Goal: Information Seeking & Learning: Check status

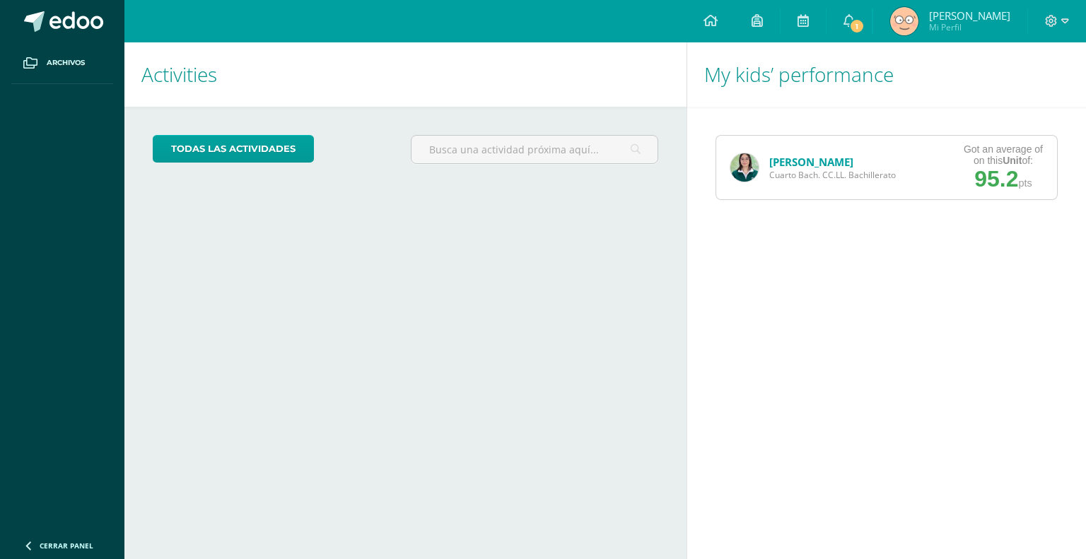
click at [746, 163] on img at bounding box center [744, 167] width 28 height 28
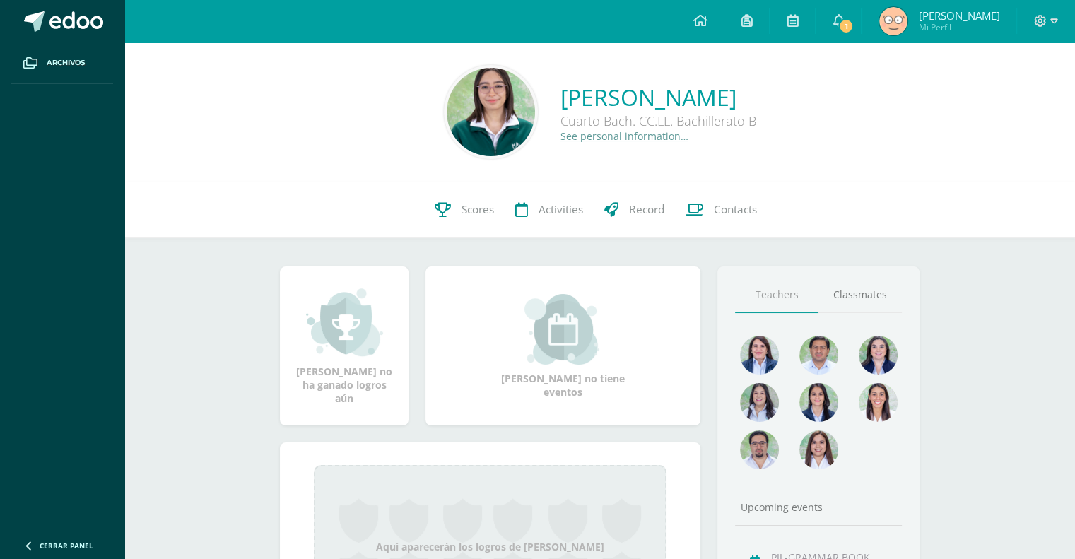
click at [447, 109] on img at bounding box center [491, 112] width 88 height 88
click at [484, 118] on img at bounding box center [491, 112] width 88 height 88
click at [471, 232] on link "Scores" at bounding box center [464, 210] width 81 height 57
click at [601, 139] on link "See personal information…" at bounding box center [624, 135] width 128 height 13
click at [659, 87] on link "Mia Romina Muñoz Vitale" at bounding box center [658, 97] width 196 height 30
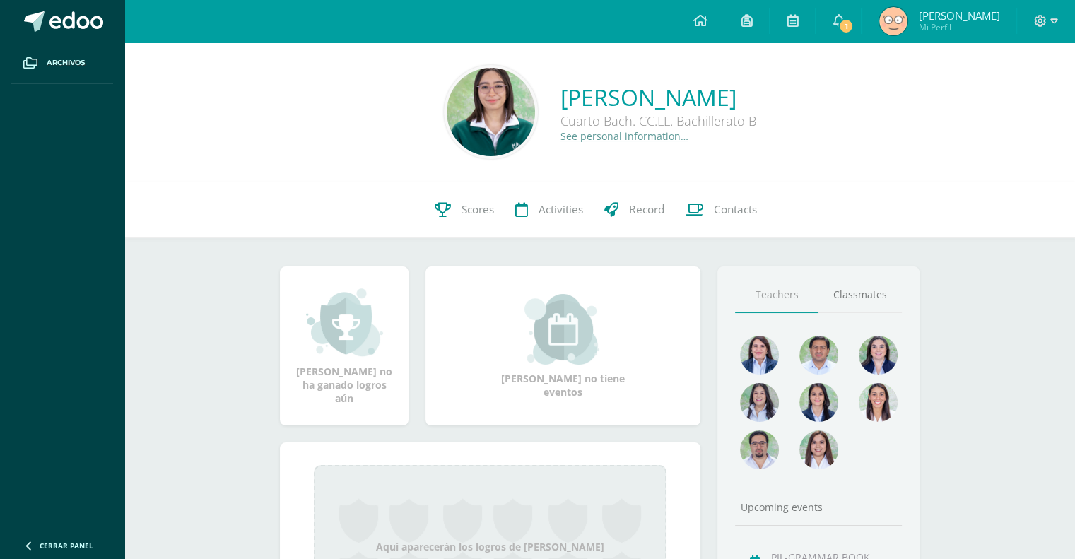
click at [647, 97] on link "Mia Romina Muñoz Vitale" at bounding box center [658, 97] width 196 height 30
click at [705, 102] on link "Mia Romina Muñoz Vitale" at bounding box center [658, 97] width 196 height 30
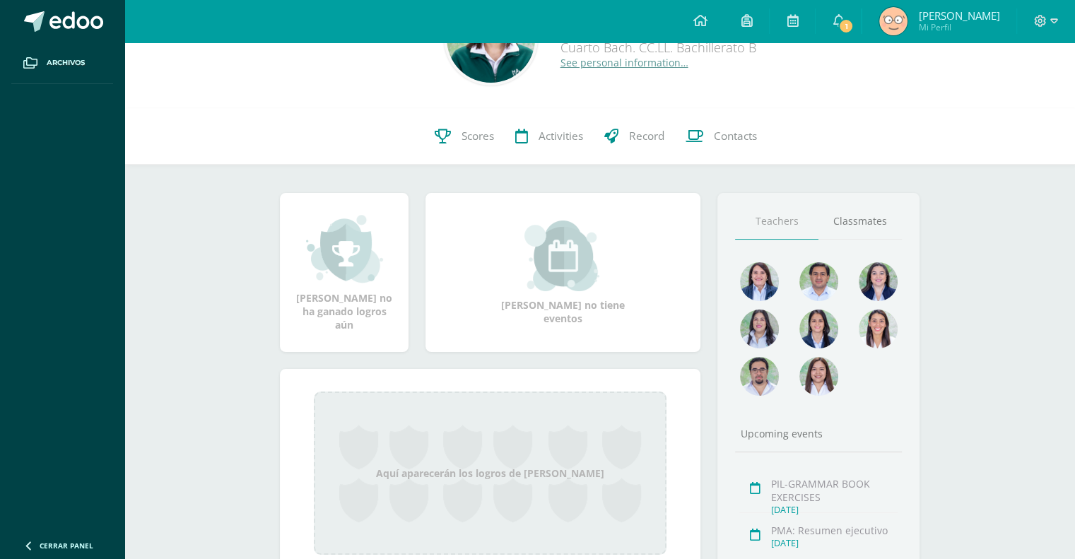
scroll to position [141, 0]
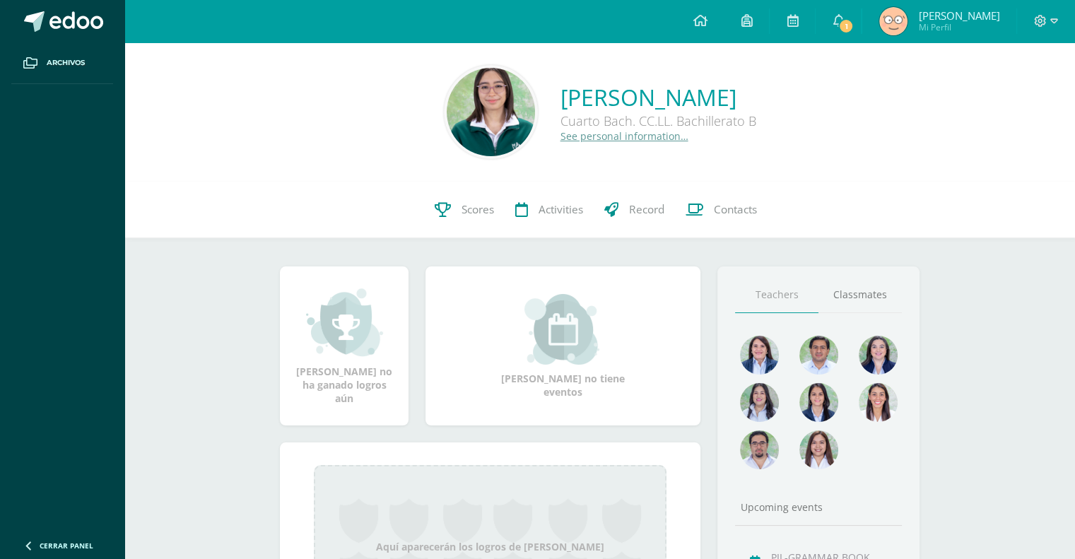
click at [621, 138] on link "See personal information…" at bounding box center [624, 135] width 128 height 13
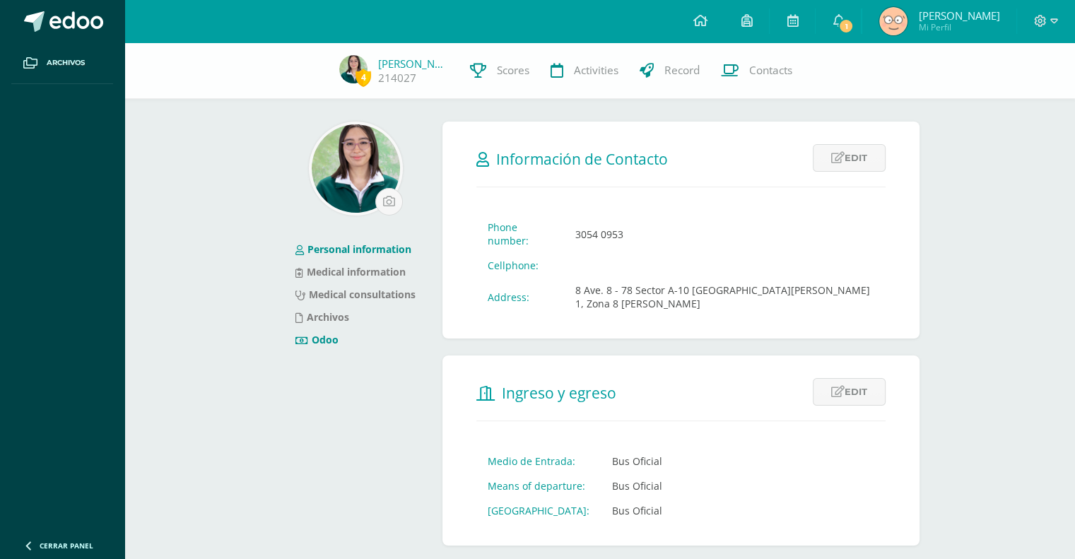
click at [322, 336] on link "Odoo" at bounding box center [316, 339] width 43 height 13
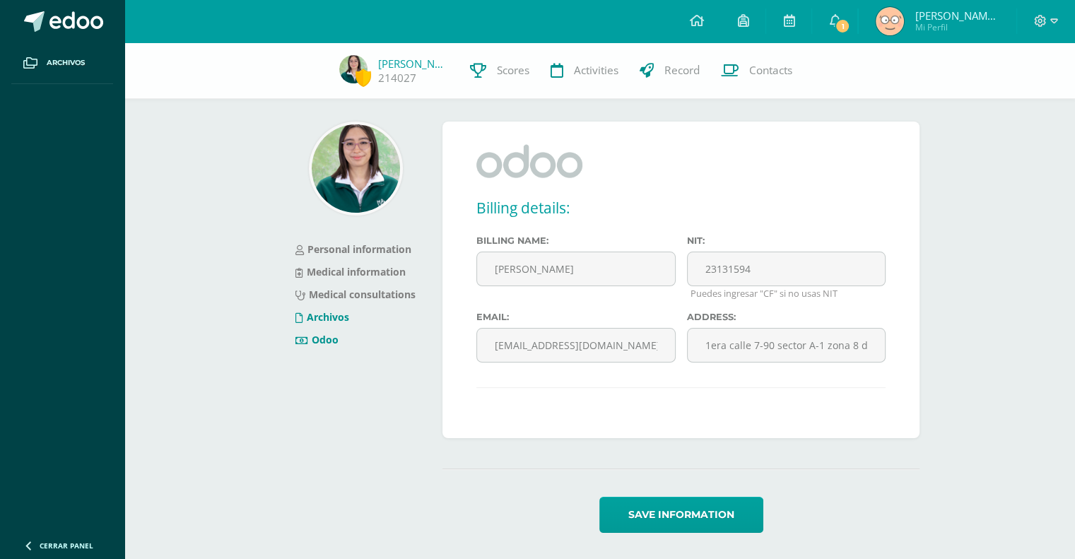
click at [329, 311] on link "Archivos" at bounding box center [322, 316] width 54 height 13
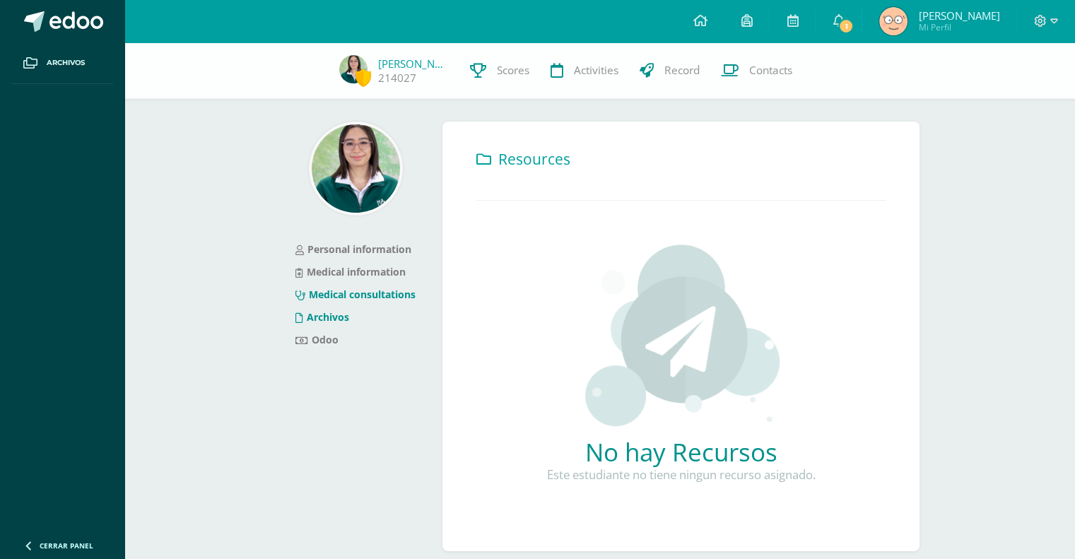
click at [376, 297] on link "Medical consultations" at bounding box center [355, 294] width 120 height 13
click at [394, 265] on link "Medical information" at bounding box center [350, 271] width 110 height 13
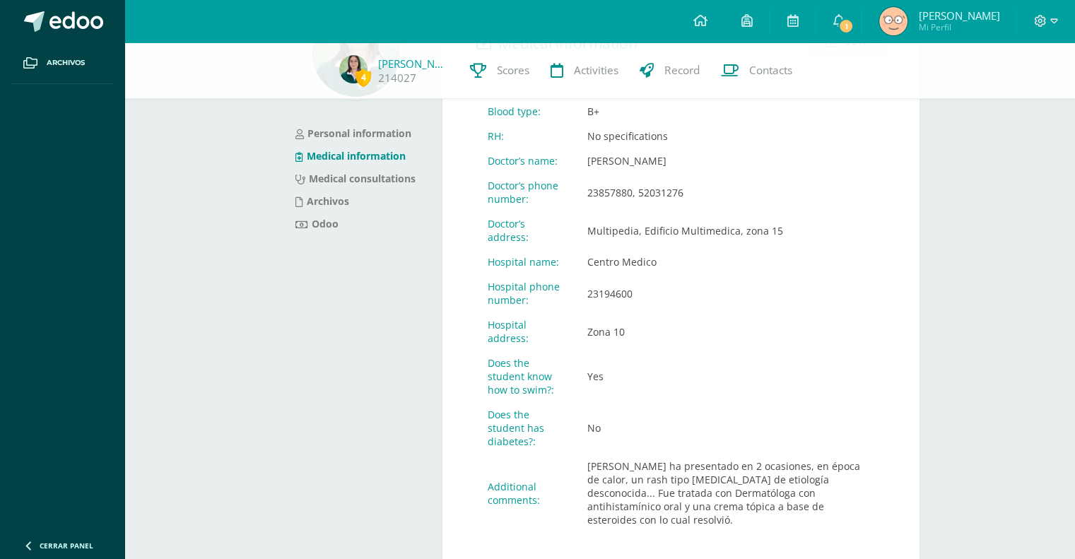
scroll to position [141, 0]
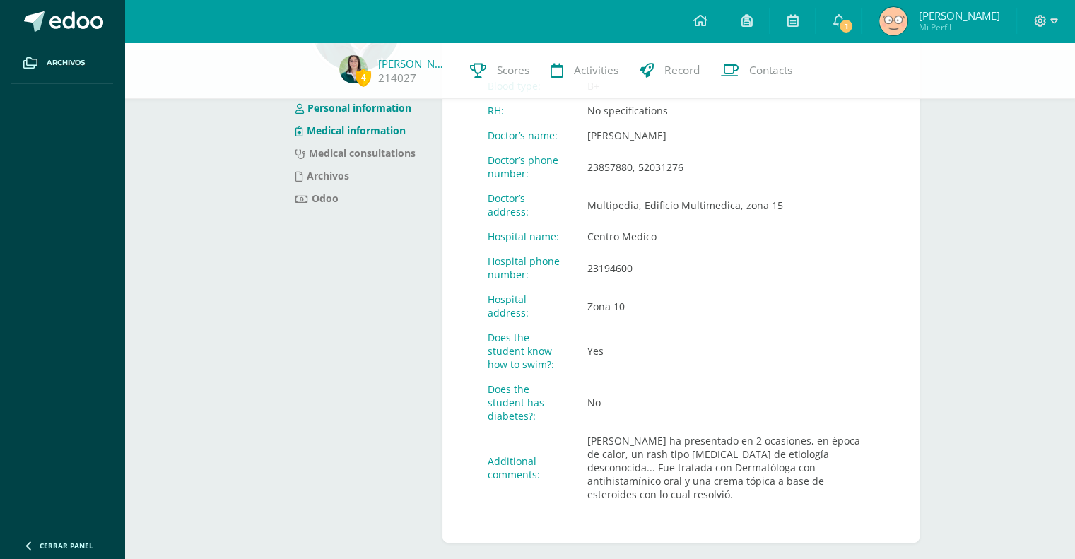
click at [325, 107] on link "Personal information" at bounding box center [353, 107] width 116 height 13
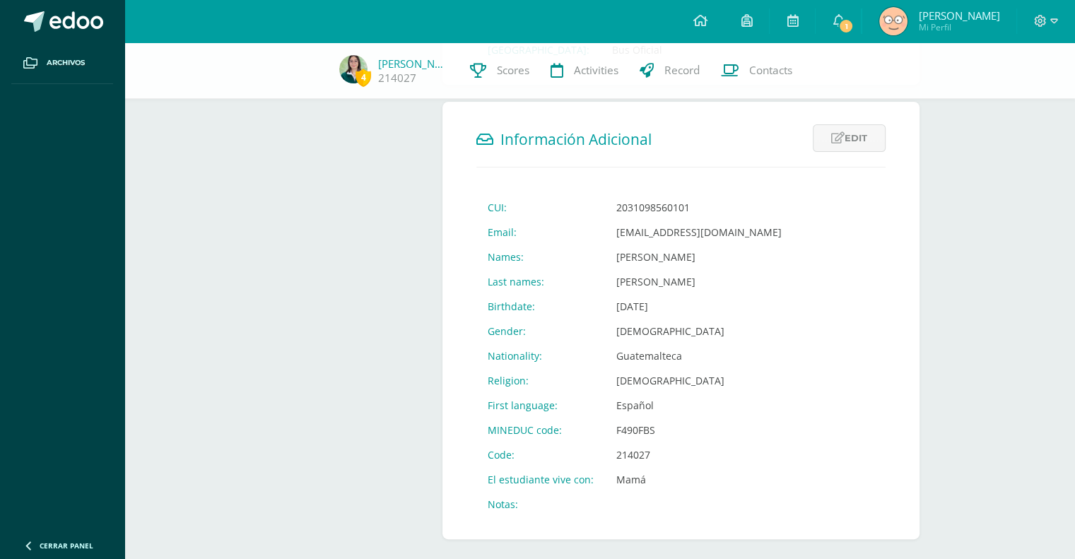
scroll to position [462, 0]
click at [629, 367] on td "Católica" at bounding box center [699, 379] width 188 height 25
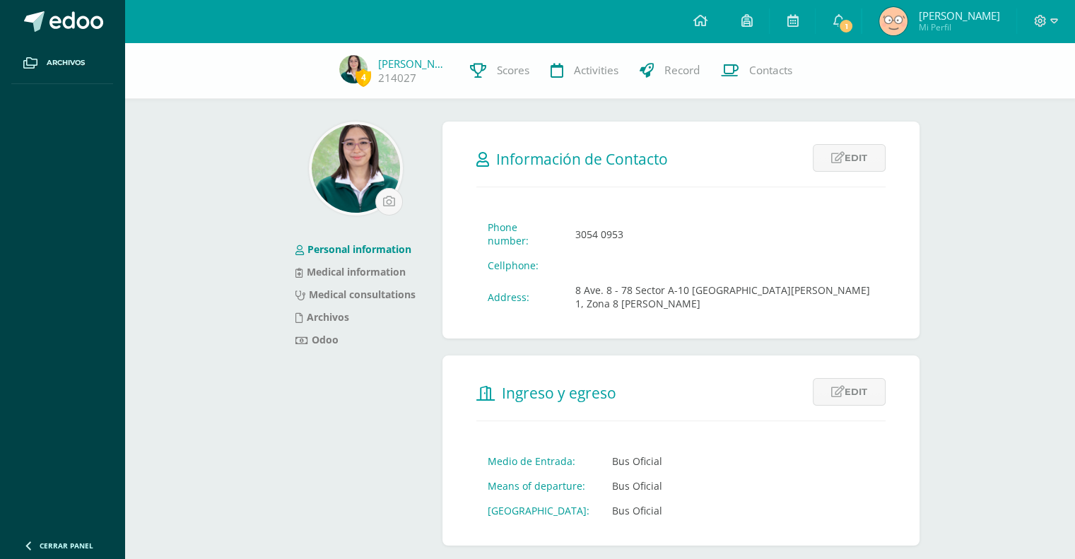
scroll to position [0, 0]
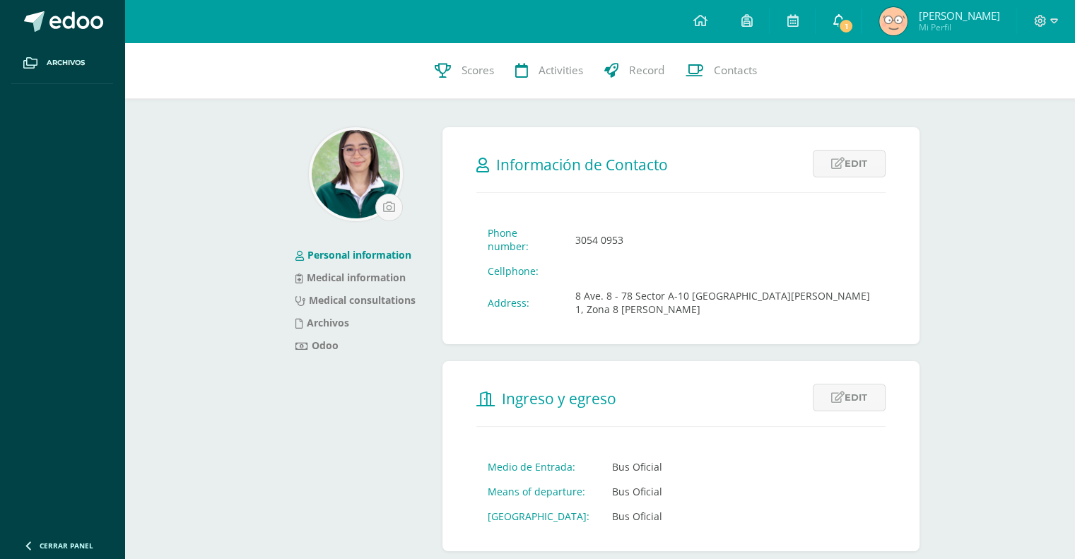
click at [826, 25] on link "1" at bounding box center [838, 21] width 45 height 42
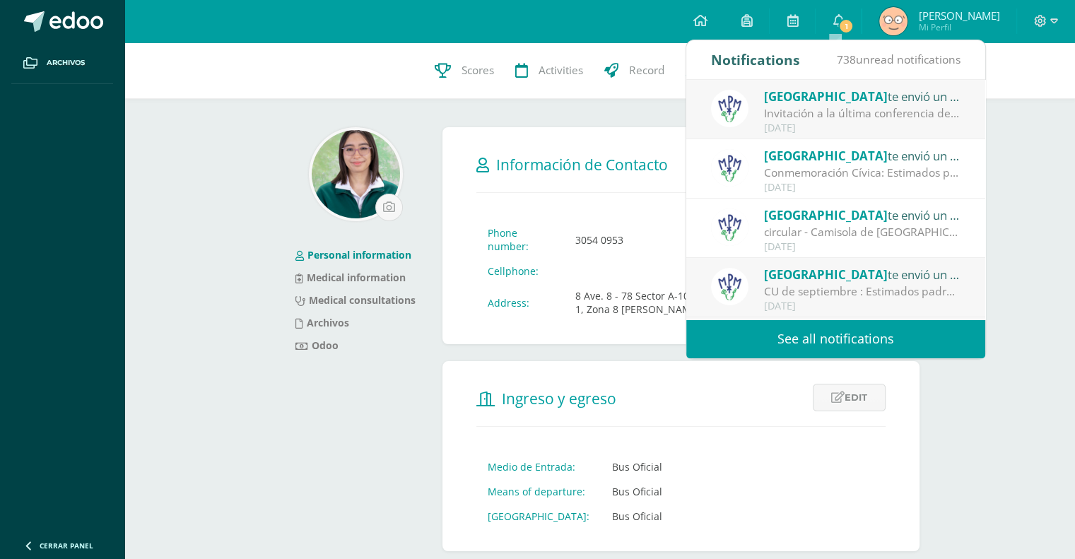
click at [883, 119] on div "Invitación a la última conferencia del año: Estimados padres de familia: Con mu…" at bounding box center [862, 113] width 196 height 16
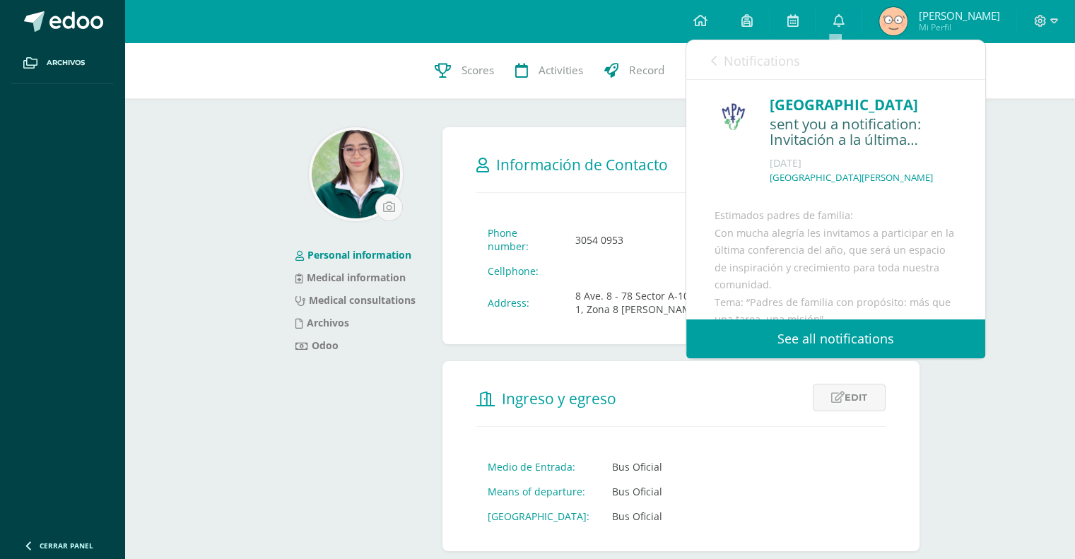
click at [447, 464] on form "Ingreso y egreso Edit Cancel Save Medio de Entrada: Bus Oficial Means of depart…" at bounding box center [680, 456] width 477 height 190
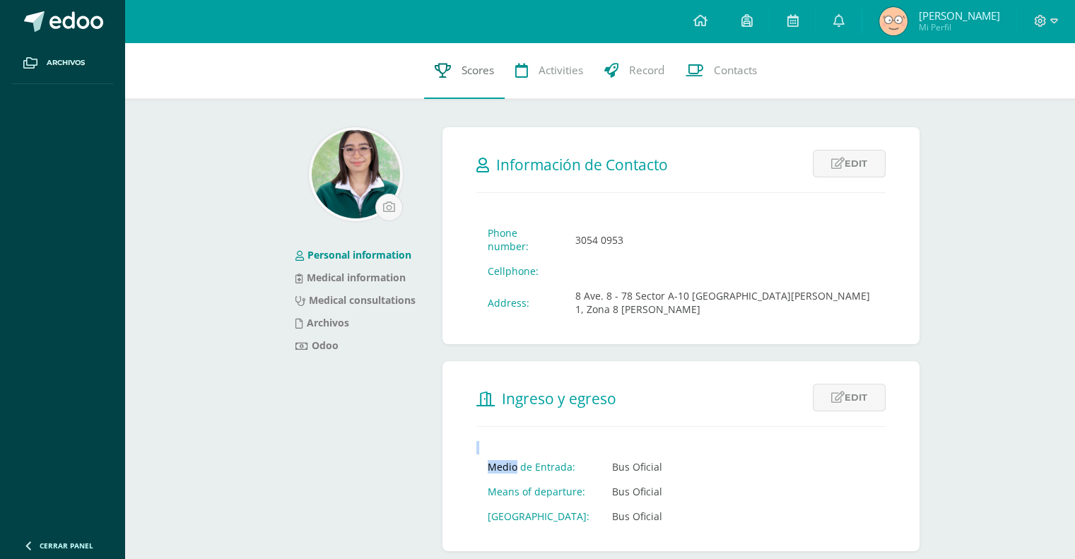
click at [501, 69] on link "Scores" at bounding box center [464, 70] width 81 height 57
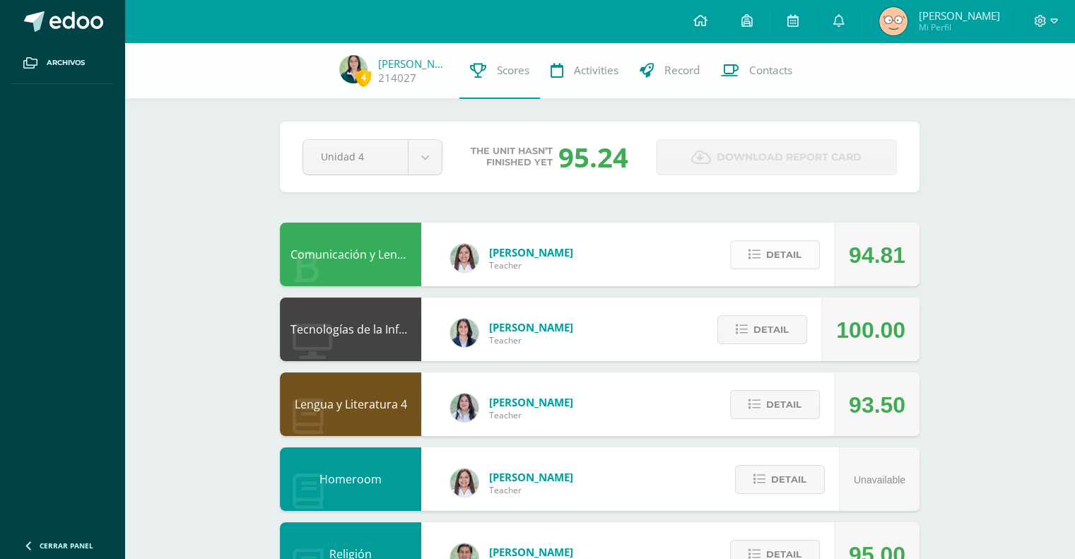
click at [767, 262] on span "Detail" at bounding box center [783, 255] width 35 height 26
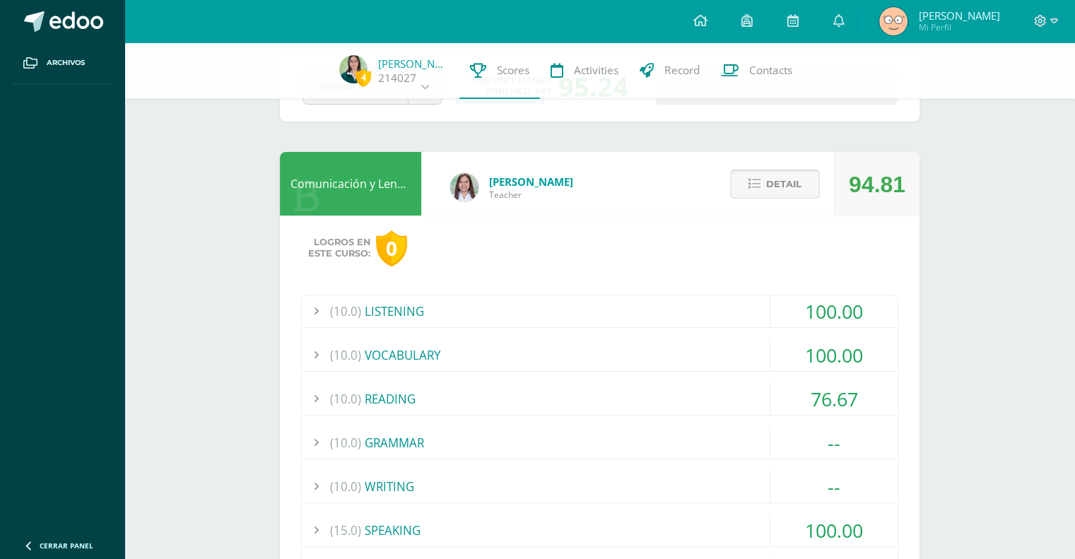
click at [797, 183] on span "Detail" at bounding box center [783, 184] width 35 height 26
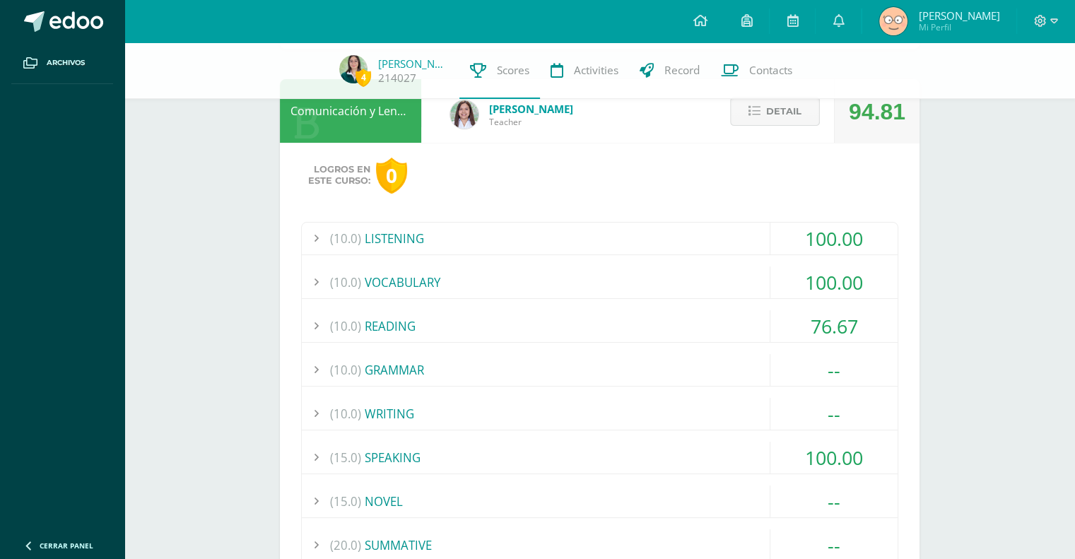
scroll to position [141, 0]
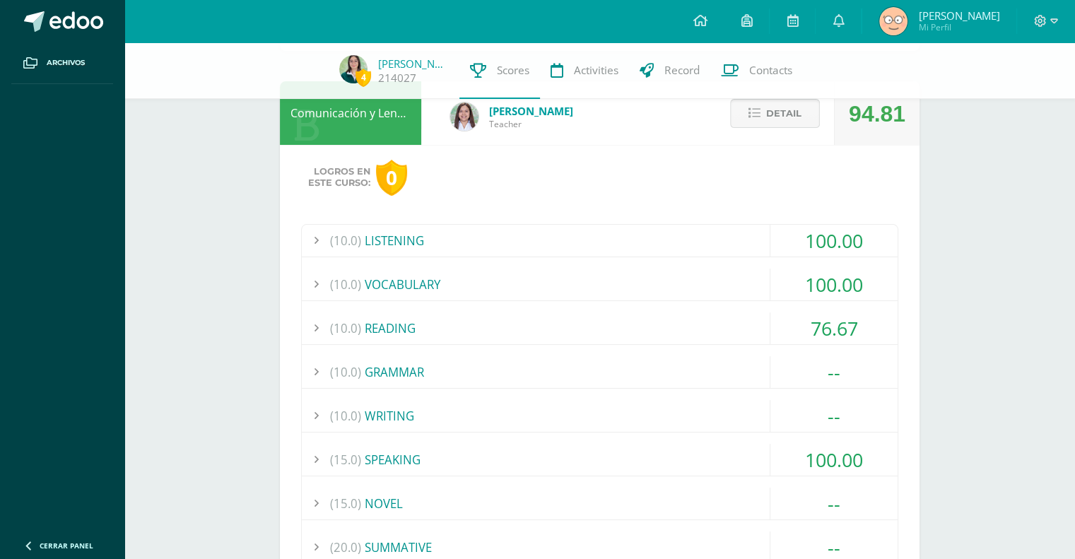
click at [804, 124] on button "Detail" at bounding box center [775, 113] width 90 height 29
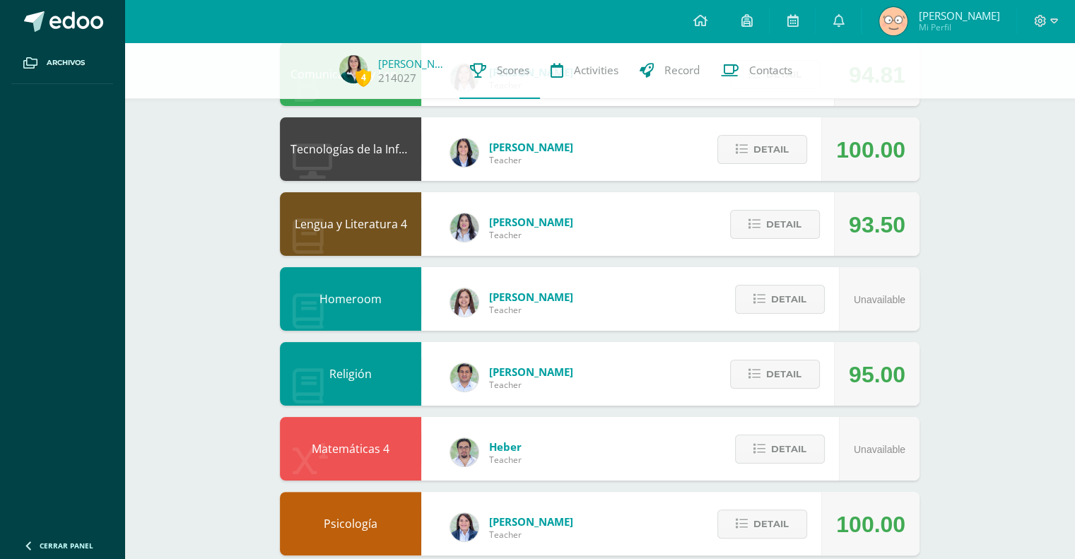
scroll to position [155, 0]
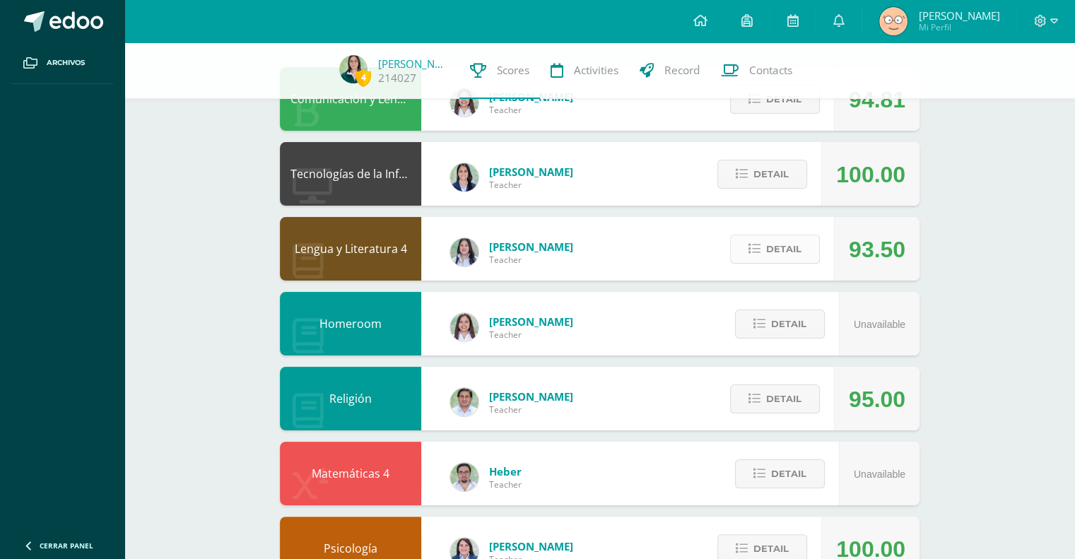
click at [797, 245] on span "Detail" at bounding box center [783, 249] width 35 height 26
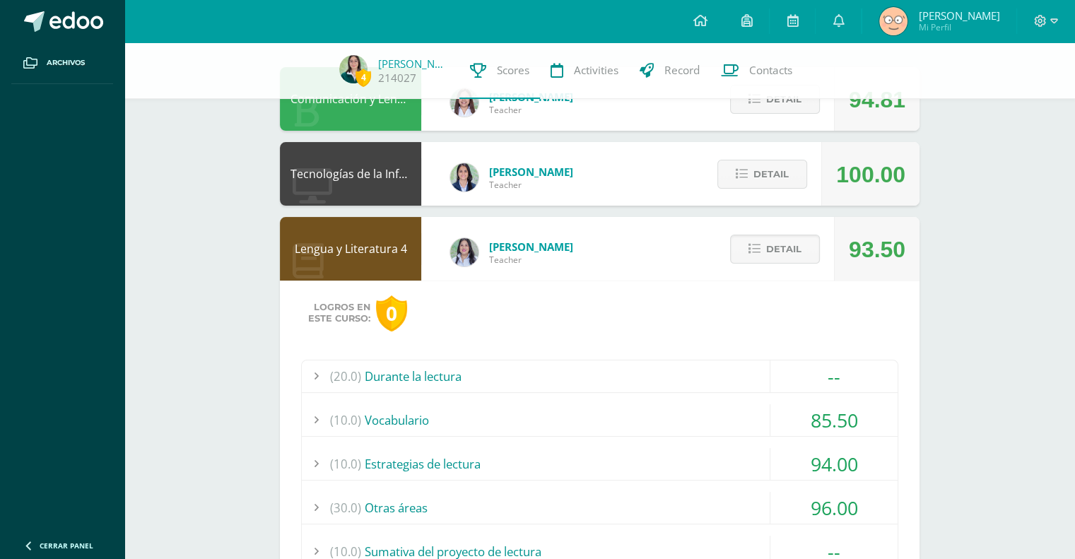
click at [702, 448] on div "(10.0) Estrategias de lectura" at bounding box center [600, 464] width 596 height 32
click at [755, 412] on div "(10.0) Vocabulario" at bounding box center [600, 420] width 596 height 32
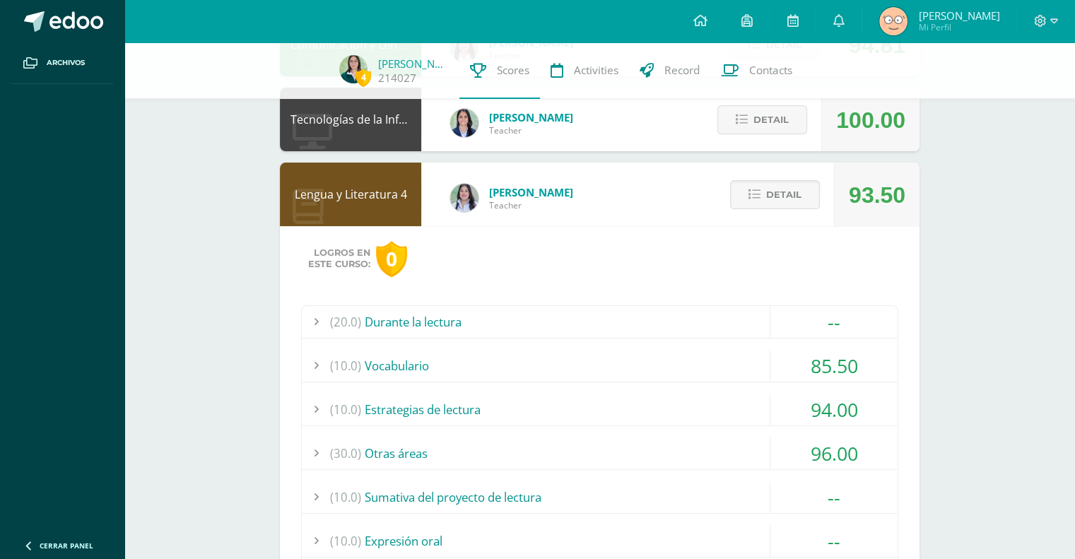
scroll to position [297, 0]
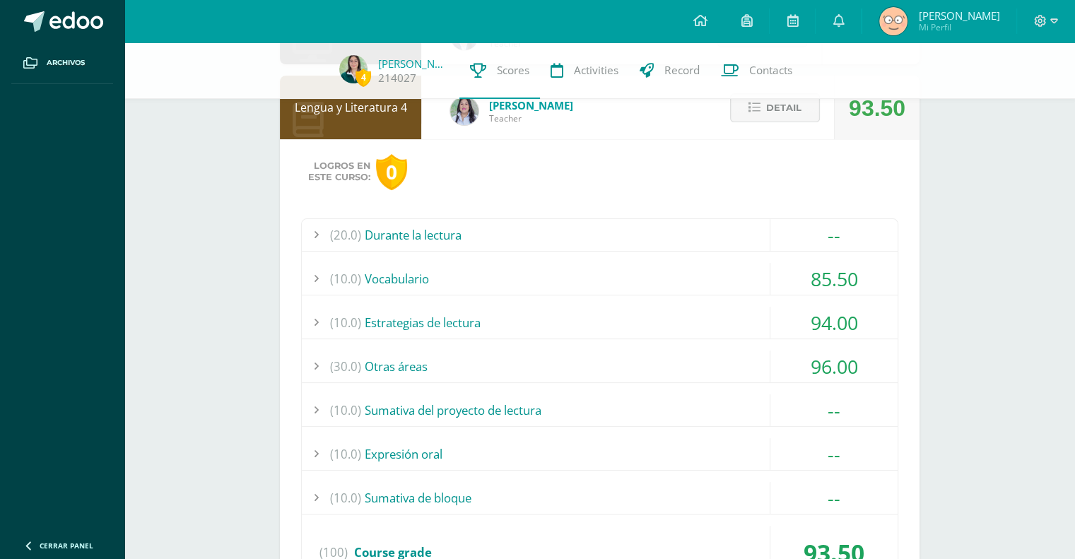
click at [772, 334] on div "94.00" at bounding box center [833, 323] width 127 height 32
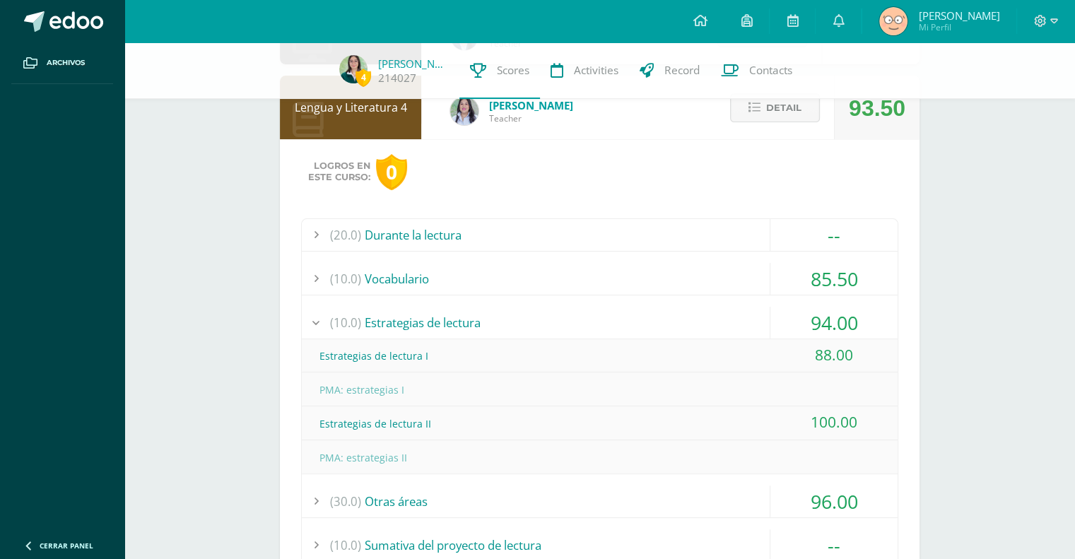
click at [770, 335] on div "94.00" at bounding box center [833, 323] width 127 height 32
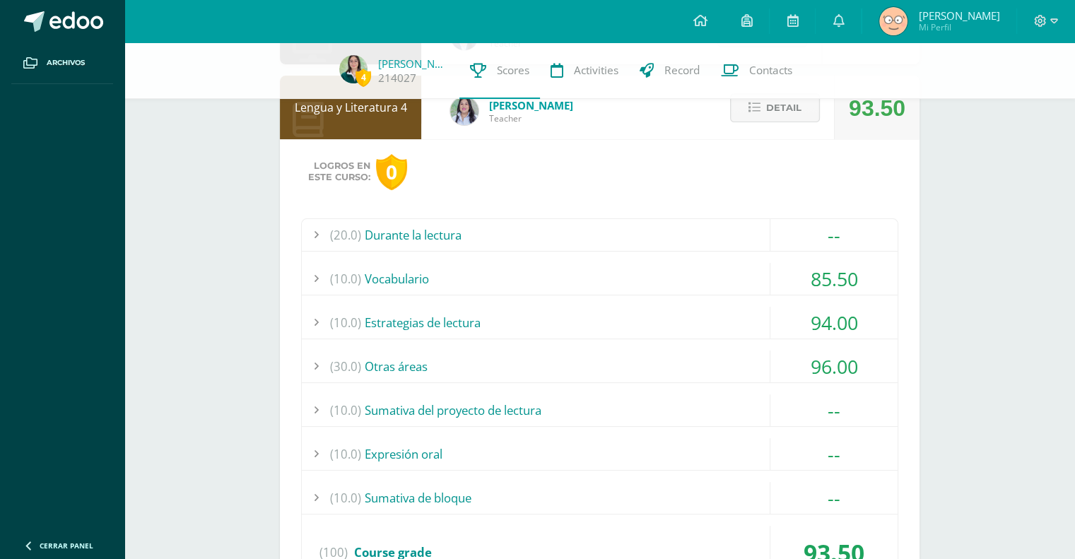
click at [792, 308] on div "94.00" at bounding box center [833, 323] width 127 height 32
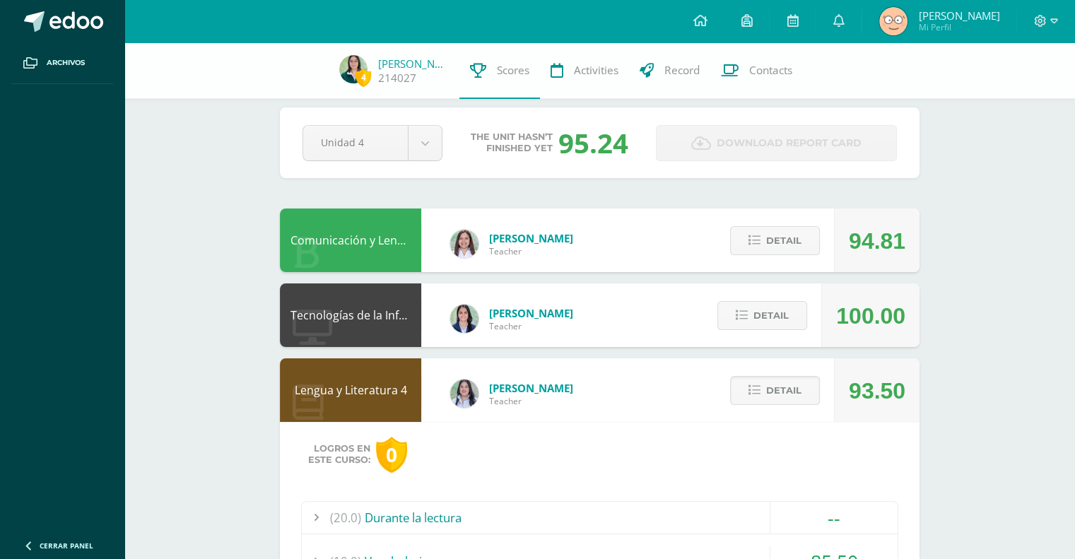
scroll to position [0, 0]
